Goal: Task Accomplishment & Management: Manage account settings

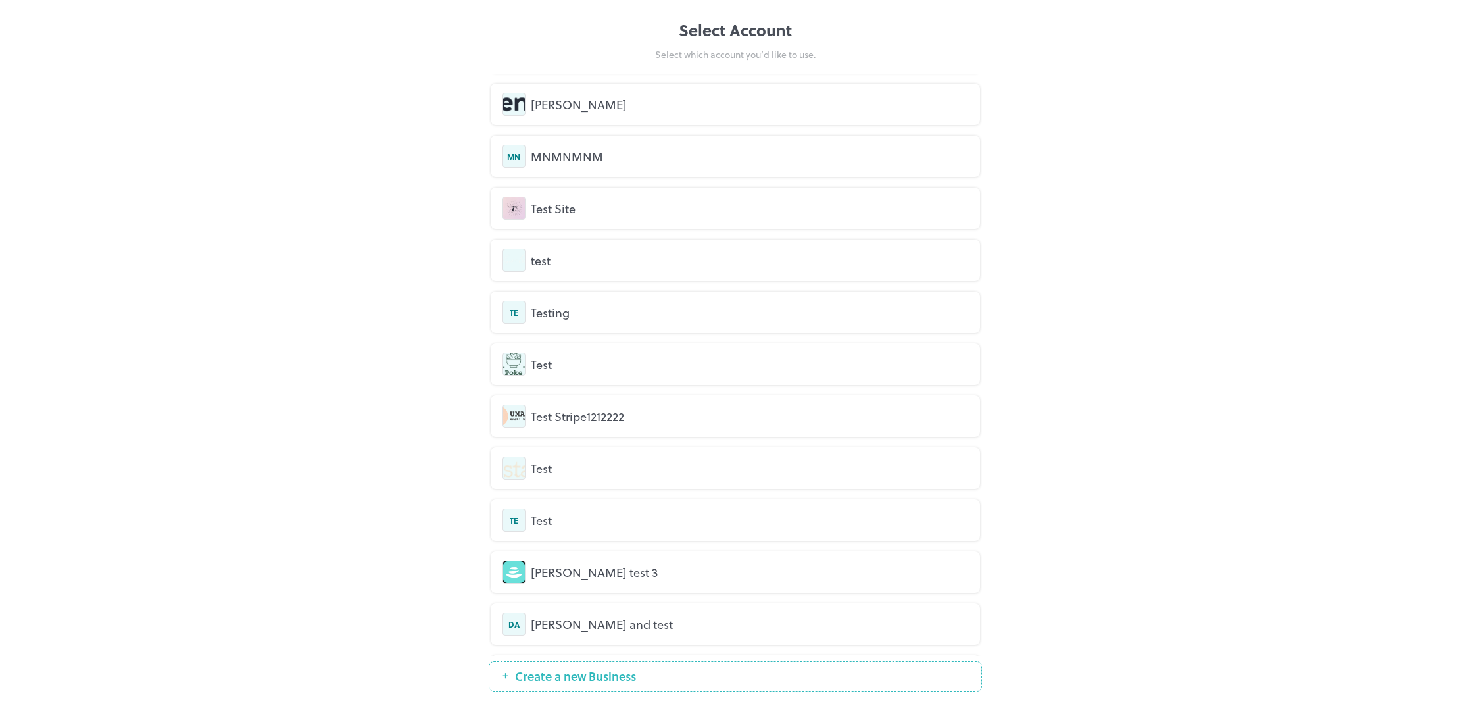
scroll to position [313, 0]
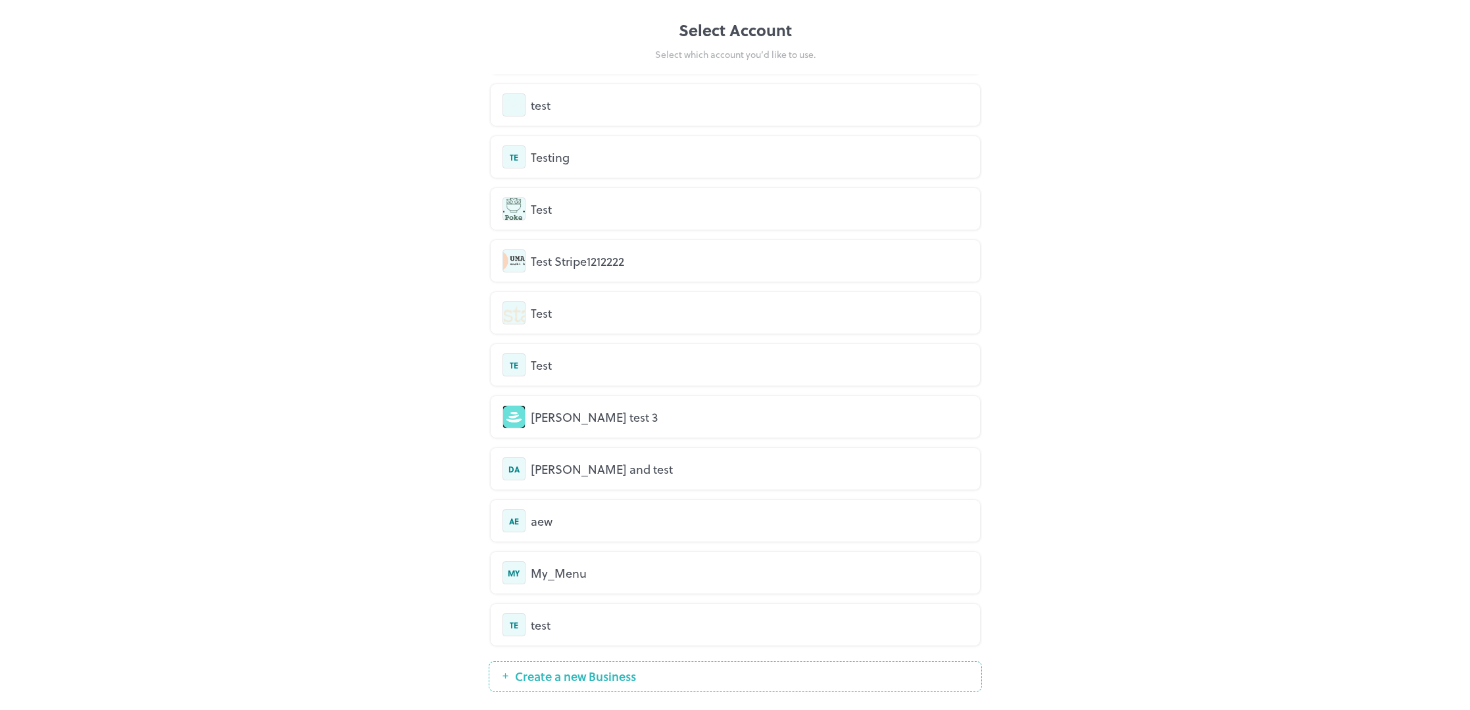
click at [568, 618] on div "test" at bounding box center [750, 625] width 438 height 18
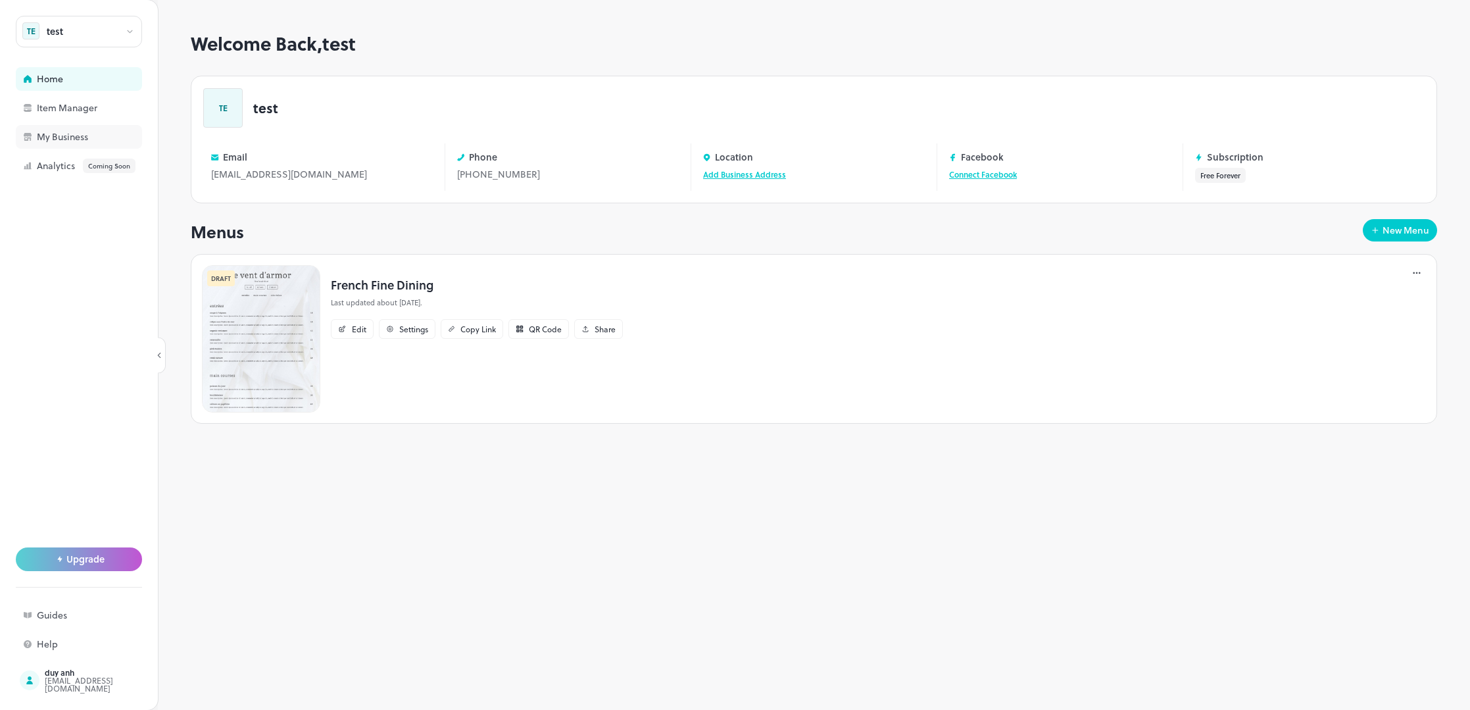
click at [57, 136] on div "My Business" at bounding box center [103, 136] width 132 height 9
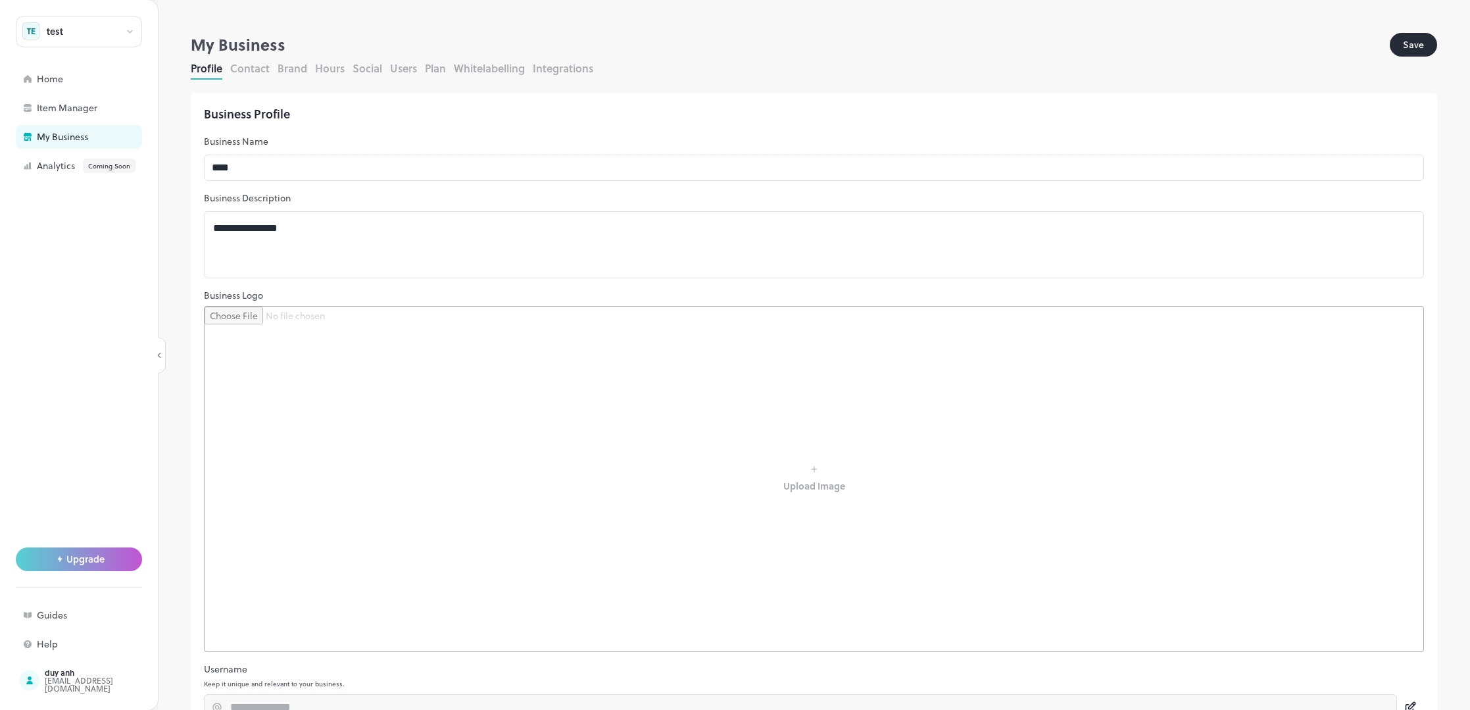
click at [447, 69] on div "Profile Contact Brand Hours Social Users Plan Whitelabelling Integrations" at bounding box center [814, 70] width 1247 height 19
click at [439, 70] on button "Plan" at bounding box center [435, 68] width 21 height 15
